Goal: Communication & Community: Answer question/provide support

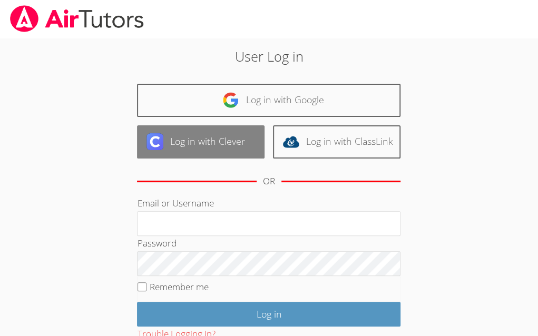
click at [241, 131] on link "Log in with Clever" at bounding box center [201, 141] width 128 height 33
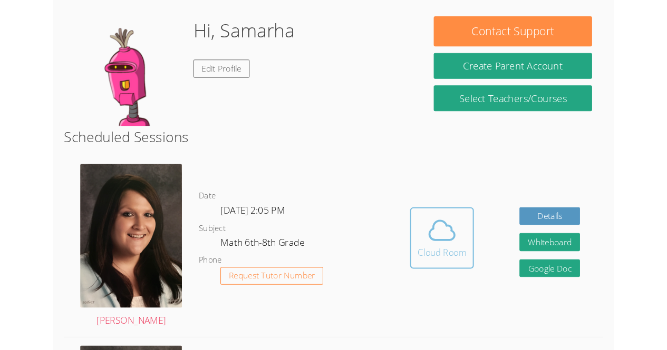
scroll to position [194, 0]
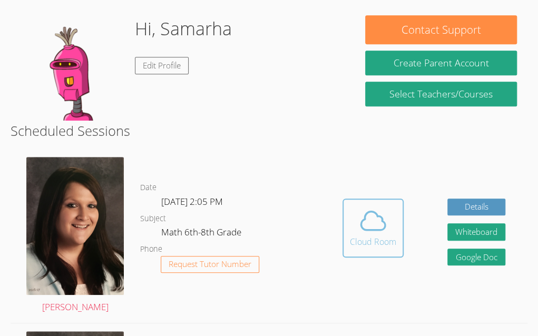
click at [378, 236] on div "Cloud Room" at bounding box center [373, 242] width 46 height 13
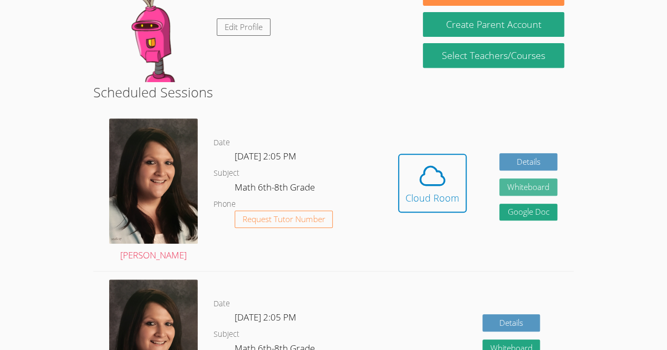
click at [513, 188] on button "Whiteboard" at bounding box center [528, 187] width 58 height 17
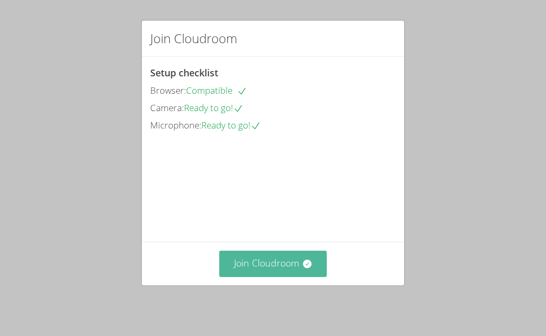
click at [302, 262] on icon at bounding box center [307, 264] width 11 height 11
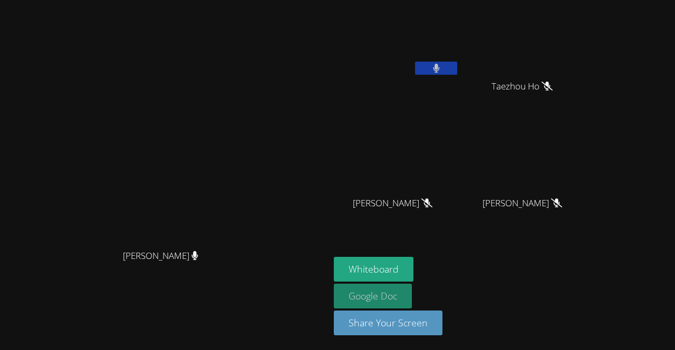
click at [412, 285] on link "Google Doc" at bounding box center [373, 296] width 78 height 25
click at [244, 198] on video at bounding box center [165, 154] width 158 height 181
click at [457, 73] on button at bounding box center [436, 68] width 42 height 13
click at [442, 67] on icon at bounding box center [436, 68] width 11 height 9
click at [439, 65] on icon at bounding box center [436, 68] width 7 height 9
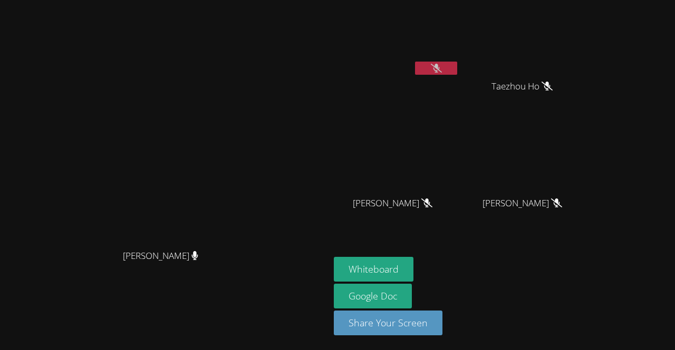
click at [457, 66] on button at bounding box center [436, 68] width 42 height 13
drag, startPoint x: 560, startPoint y: 88, endPoint x: 617, endPoint y: 269, distance: 190.0
click at [545, 269] on div "Whiteboard Google Doc Share Your Screen" at bounding box center [461, 300] width 255 height 87
click at [442, 68] on icon at bounding box center [436, 68] width 11 height 9
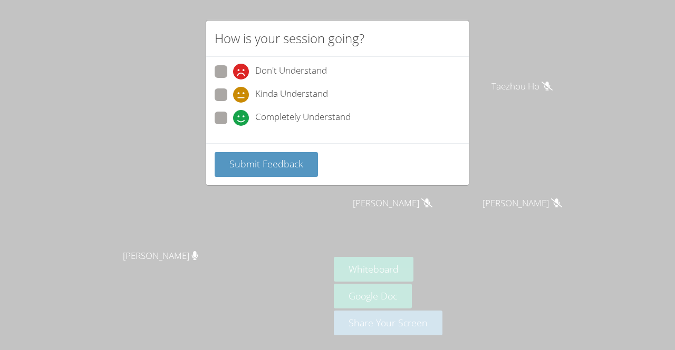
click at [536, 65] on div "How is your session going? Don't Understand Kinda Understand Completely Underst…" at bounding box center [337, 175] width 675 height 350
click at [239, 116] on icon at bounding box center [241, 118] width 16 height 16
click at [239, 116] on input "Completely Understand" at bounding box center [237, 116] width 9 height 9
radio input "true"
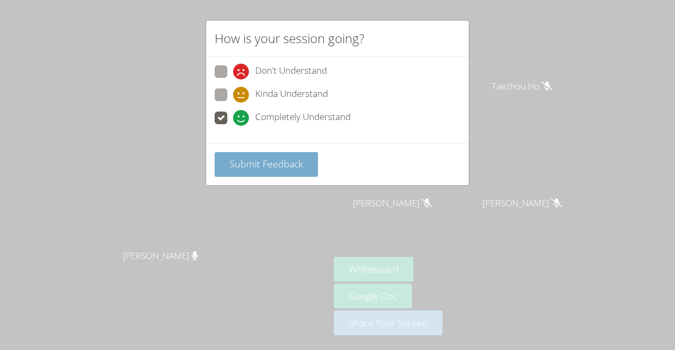
click at [281, 172] on button "Submit Feedback" at bounding box center [265, 164] width 103 height 25
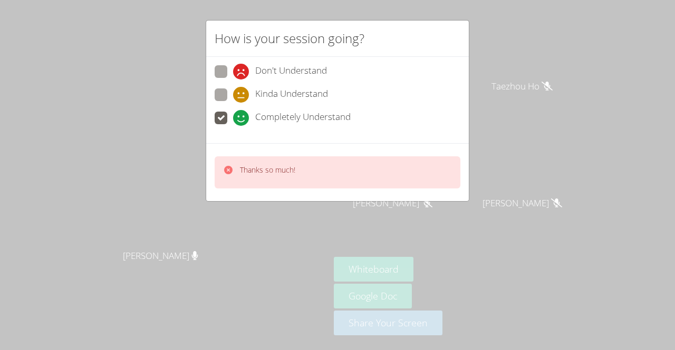
click at [535, 140] on div "How is your session going? Don't Understand Kinda Understand Completely Underst…" at bounding box center [337, 175] width 675 height 350
click at [523, 117] on div "How is your session going? Don't Understand Kinda Understand Completely Underst…" at bounding box center [337, 175] width 675 height 350
